Goal: Check status: Check status

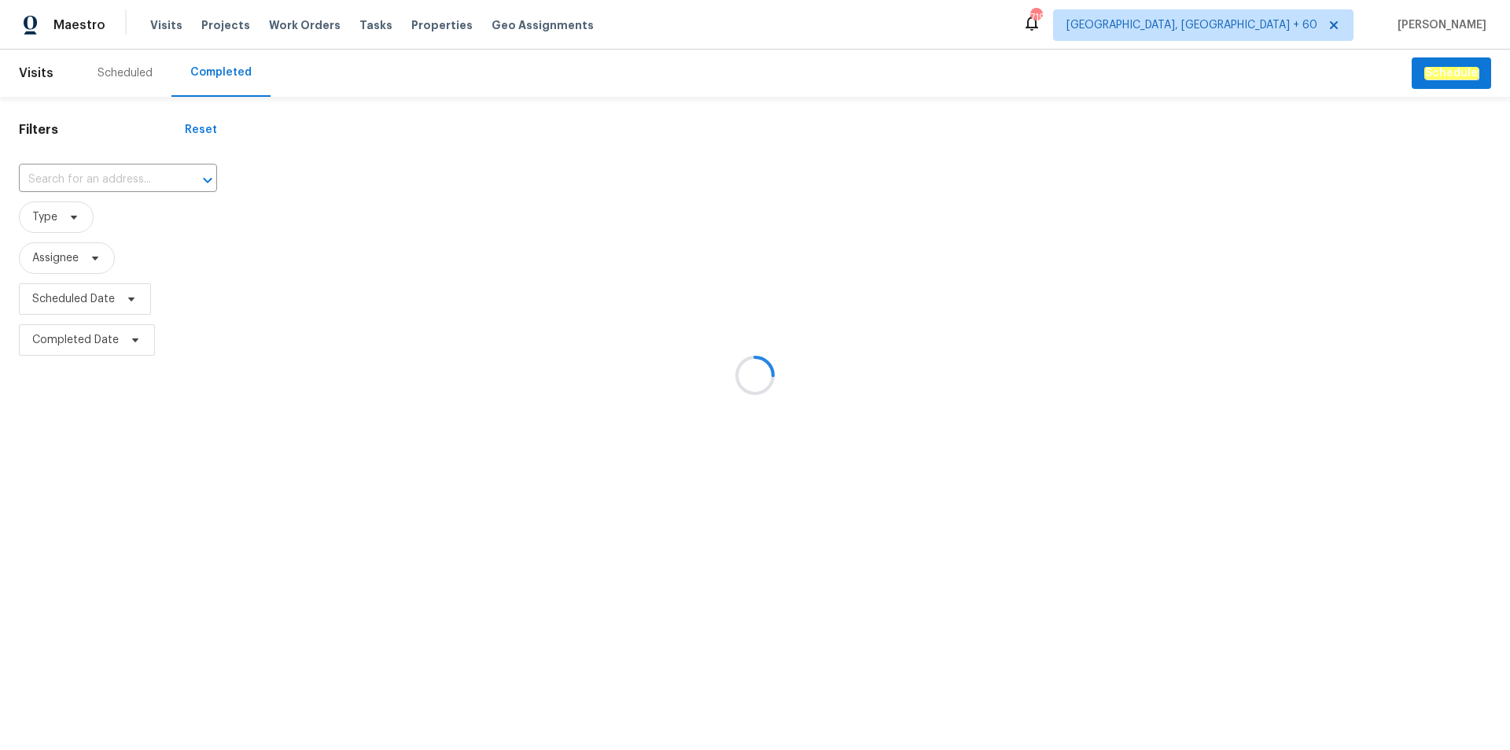
click at [83, 175] on div at bounding box center [755, 375] width 1510 height 750
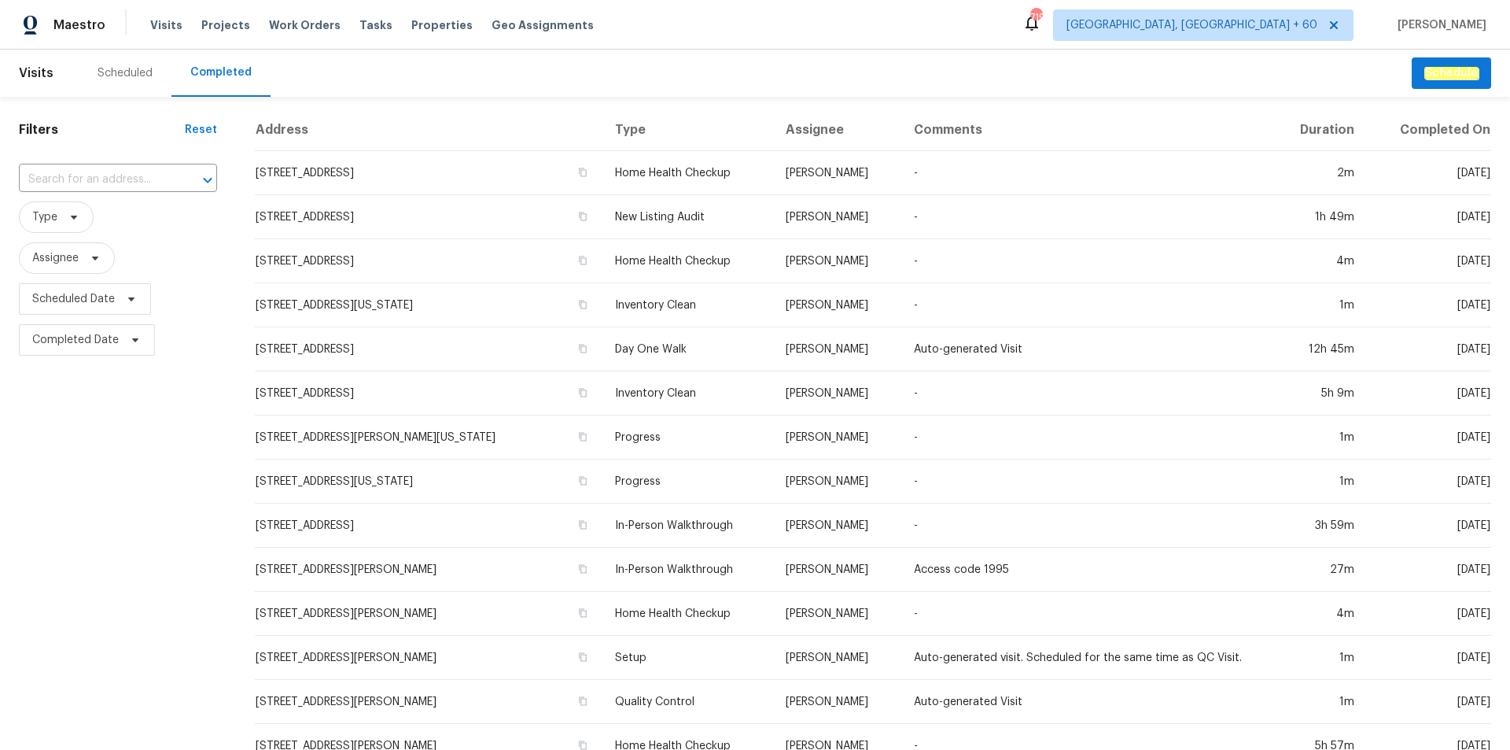
click at [85, 171] on input "text" at bounding box center [96, 180] width 154 height 24
paste input "[STREET_ADDRESS]"
type input "[STREET_ADDRESS]"
click at [104, 219] on li "[STREET_ADDRESS]" at bounding box center [118, 214] width 198 height 26
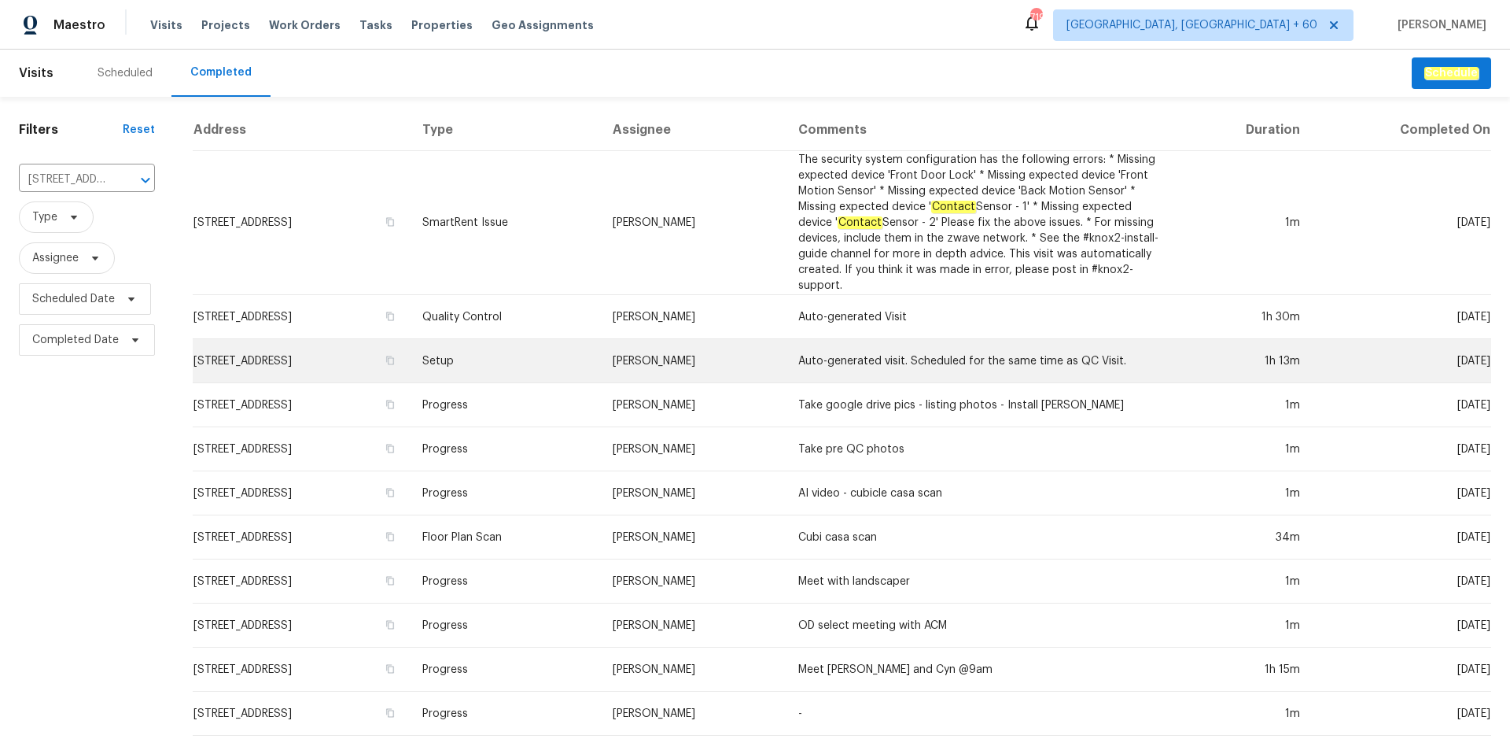
click at [601, 351] on td "Setup" at bounding box center [505, 361] width 191 height 44
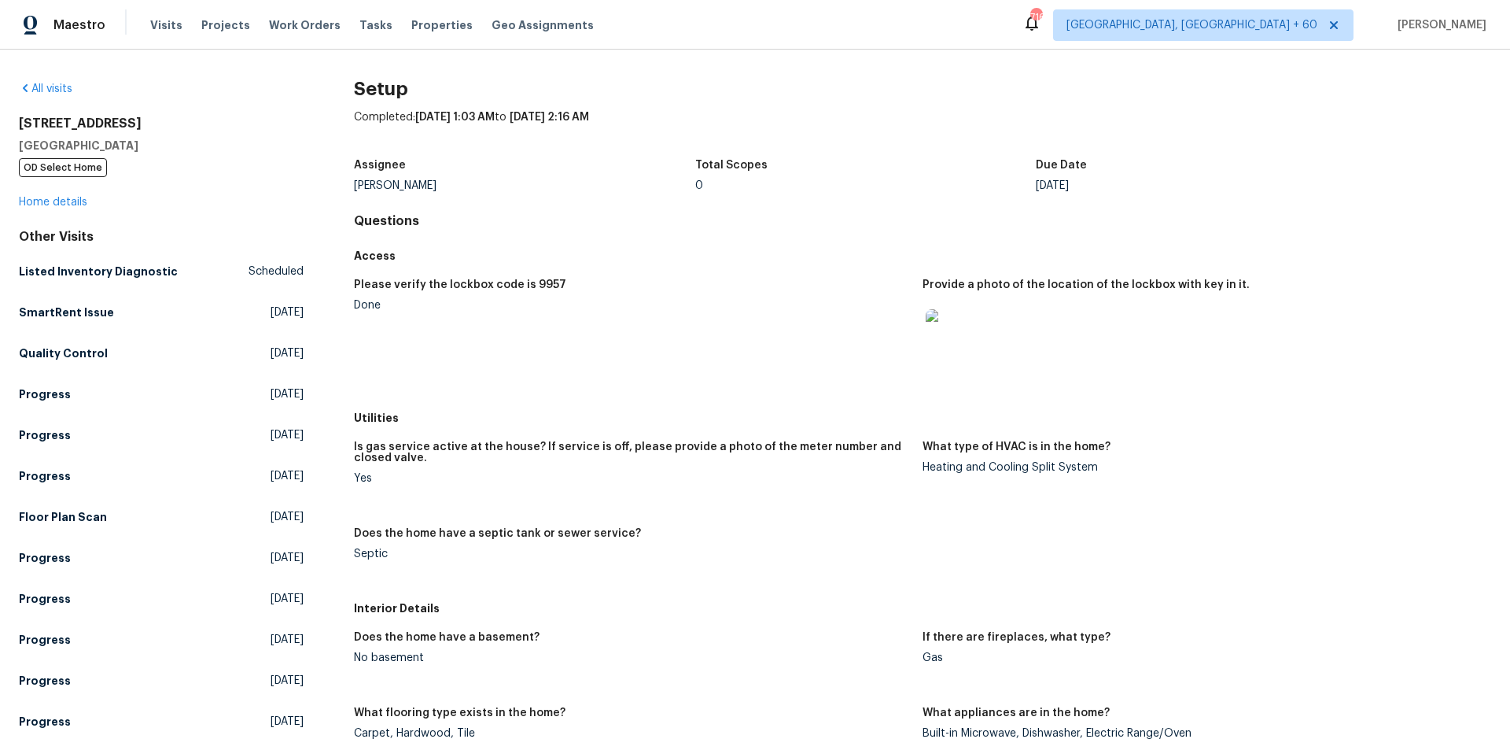
scroll to position [79, 0]
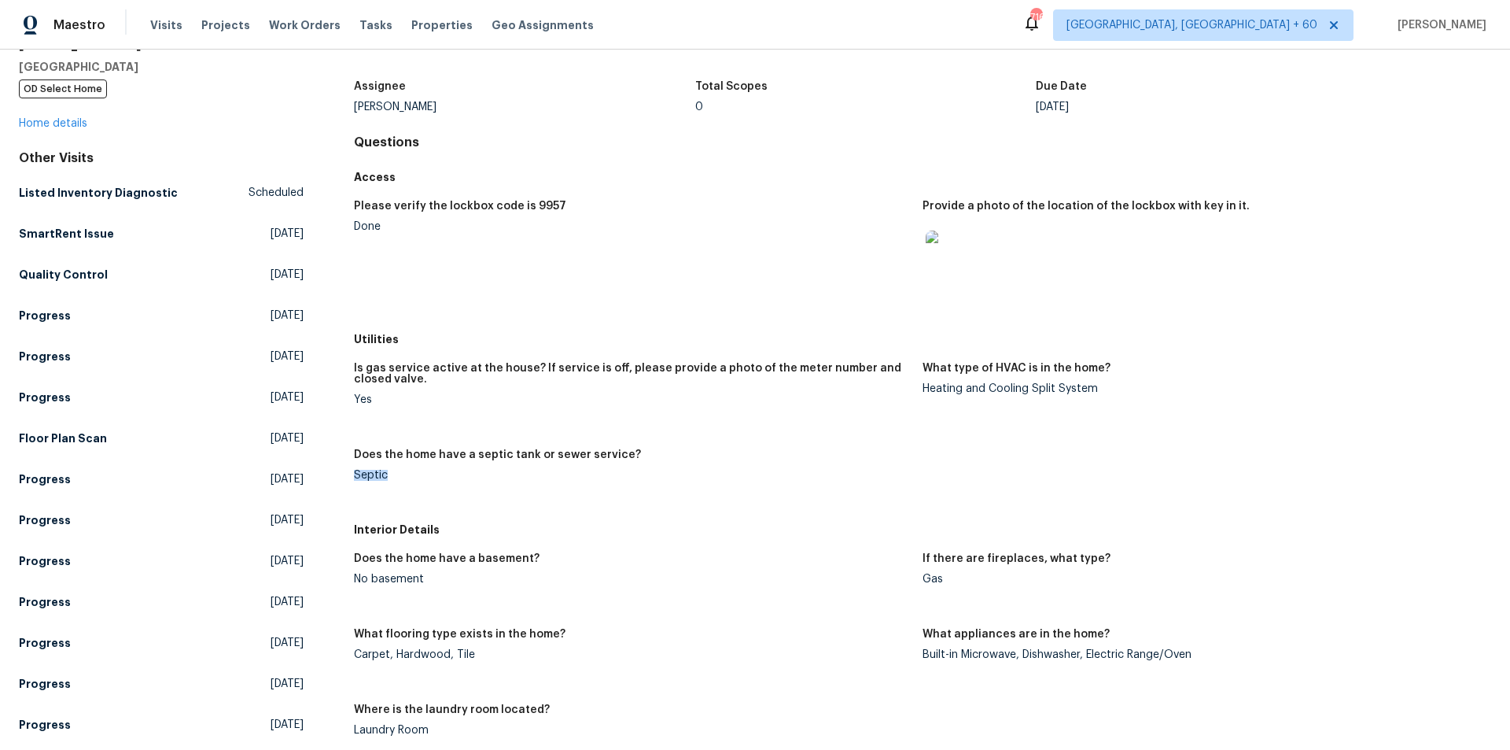
drag, startPoint x: 345, startPoint y: 474, endPoint x: 392, endPoint y: 474, distance: 47.2
click at [392, 474] on div "All visits [STREET_ADDRESS] OD Select Home Home details Other Visits Listed Inv…" at bounding box center [755, 755] width 1473 height 1507
click at [363, 481] on figure "Does the home have a septic tank or sewer service? Septic" at bounding box center [638, 477] width 569 height 57
drag, startPoint x: 350, startPoint y: 478, endPoint x: 393, endPoint y: 478, distance: 43.3
click at [393, 478] on div "All visits [STREET_ADDRESS] OD Select Home Home details Other Visits Listed Inv…" at bounding box center [755, 755] width 1473 height 1507
